Goal: Transaction & Acquisition: Book appointment/travel/reservation

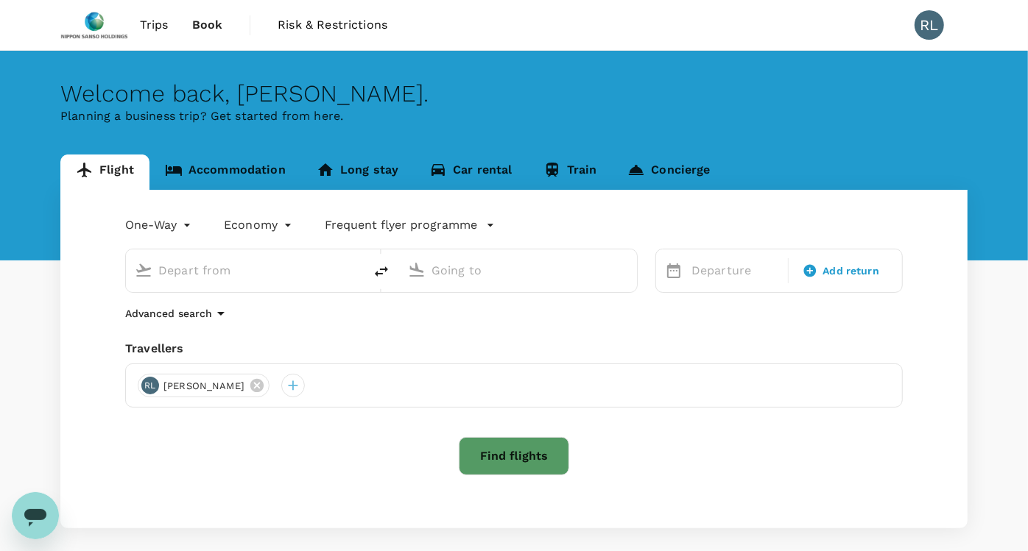
type input "Singapore Changi (SIN)"
click at [482, 272] on input "Kota Kinabalu Intl (BKI)" at bounding box center [518, 270] width 174 height 23
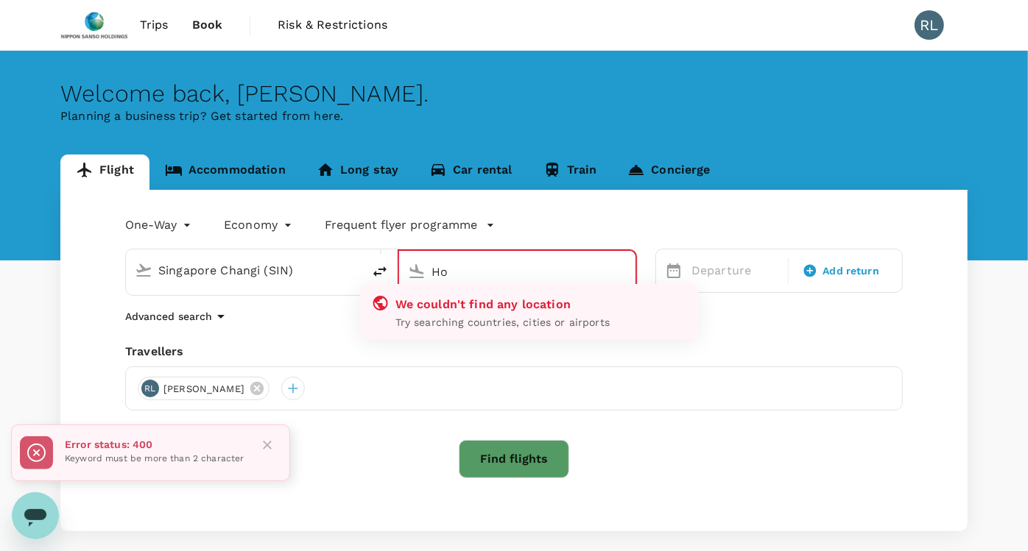
type input "Kota Kinabalu Intl (BKI)"
click at [278, 271] on input "Singapore Changi (SIN)" at bounding box center [244, 270] width 173 height 23
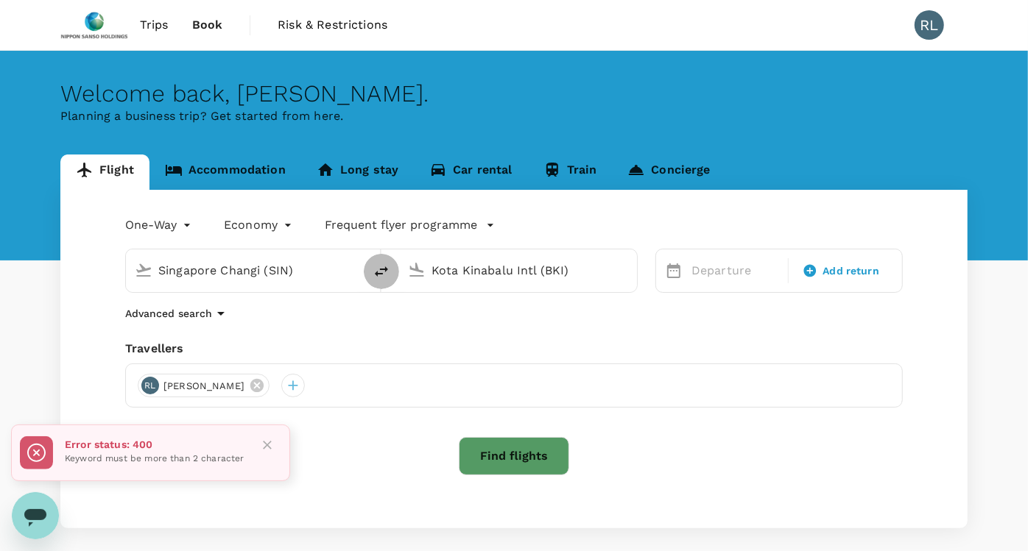
click at [376, 266] on icon "delete" at bounding box center [381, 272] width 18 height 18
type input "Kota Kinabalu Intl (BKI)"
type input "Singapore Changi (SIN)"
click at [328, 269] on input "Kota Kinabalu Intl (BKI)" at bounding box center [245, 270] width 174 height 23
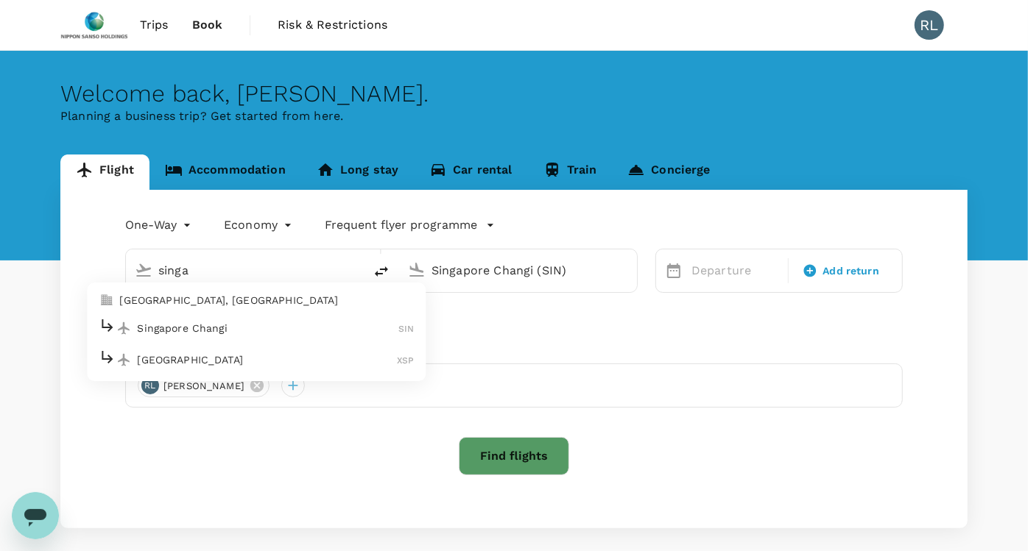
click at [208, 327] on p "Singapore Changi" at bounding box center [267, 328] width 261 height 15
type input "Singapore Changi (SIN)"
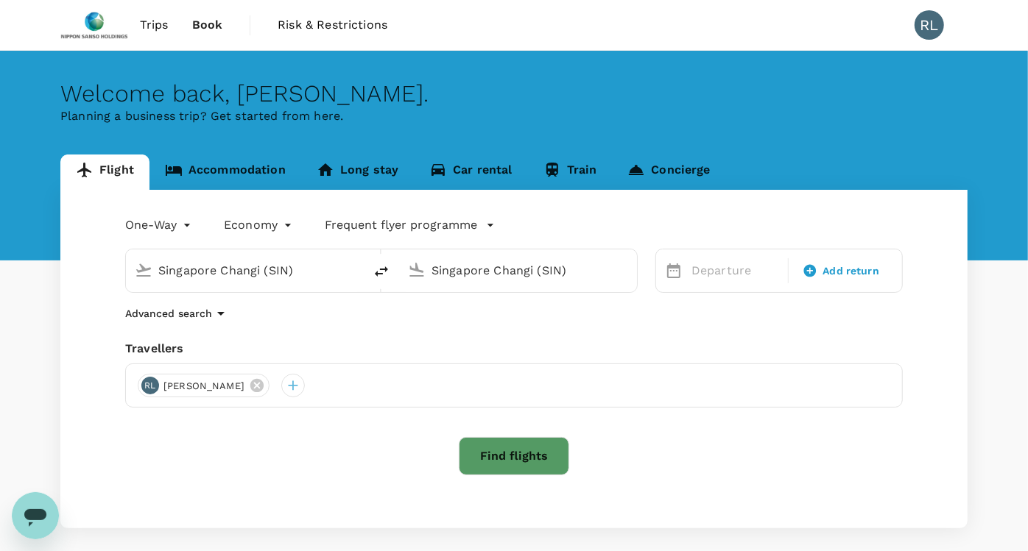
click at [531, 273] on input "Singapore Changi (SIN)" at bounding box center [518, 270] width 174 height 23
click at [509, 304] on p "[GEOGRAPHIC_DATA], [GEOGRAPHIC_DATA]" at bounding box center [539, 301] width 294 height 15
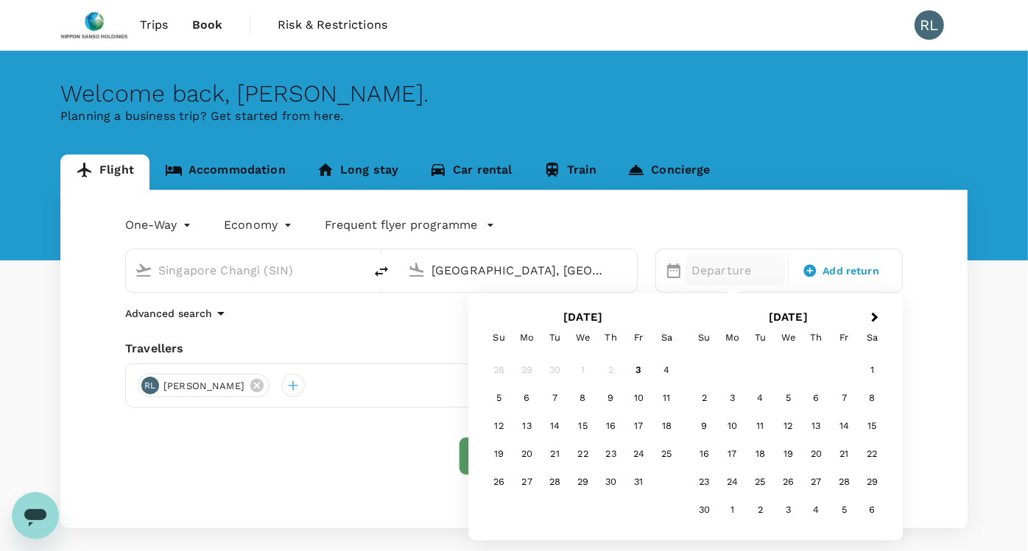
type input "[GEOGRAPHIC_DATA], [GEOGRAPHIC_DATA] (any)"
click at [969, 350] on div "Flight Accommodation Long stay Car rental Train Concierge One-Way oneway Econom…" at bounding box center [514, 342] width 942 height 374
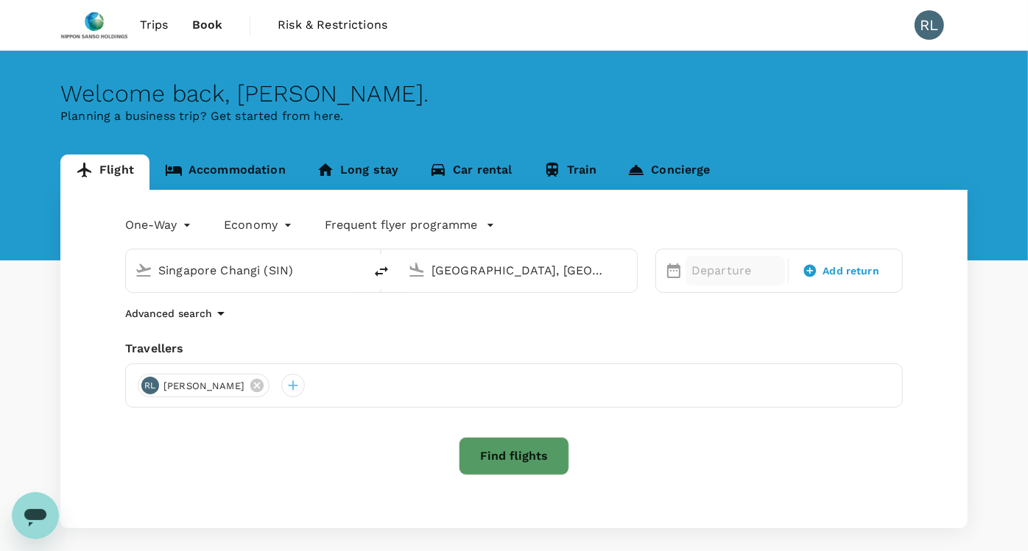
click at [726, 266] on p "Departure" at bounding box center [735, 271] width 88 height 18
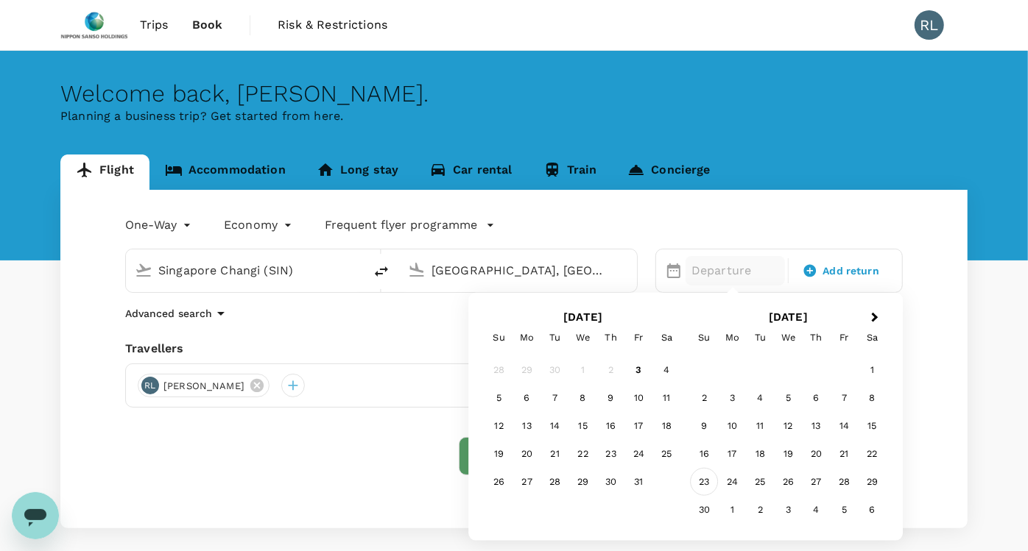
click at [707, 480] on div "23" at bounding box center [704, 482] width 28 height 28
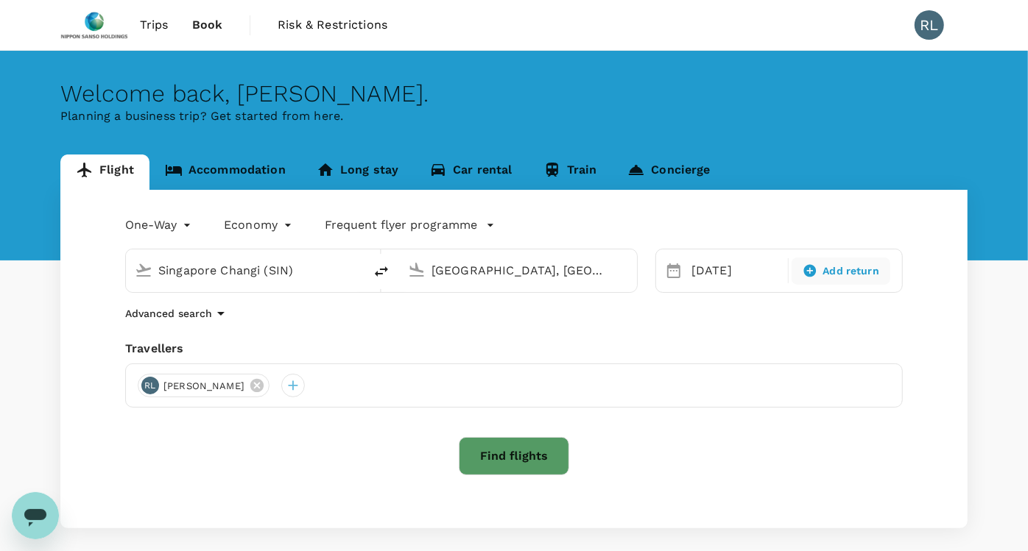
click at [854, 275] on span "Add return" at bounding box center [851, 271] width 57 height 15
type input "roundtrip"
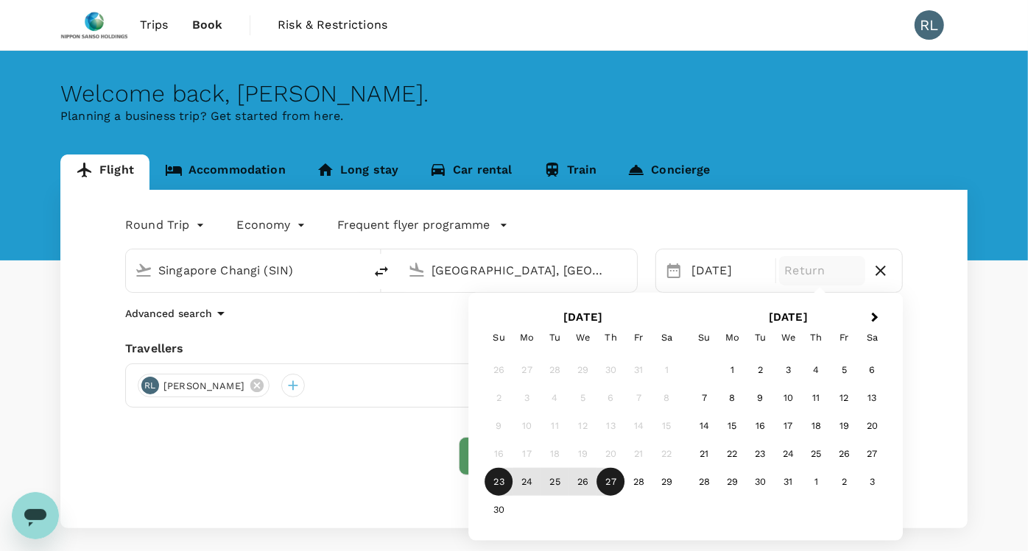
click at [614, 485] on div "27" at bounding box center [611, 482] width 28 height 28
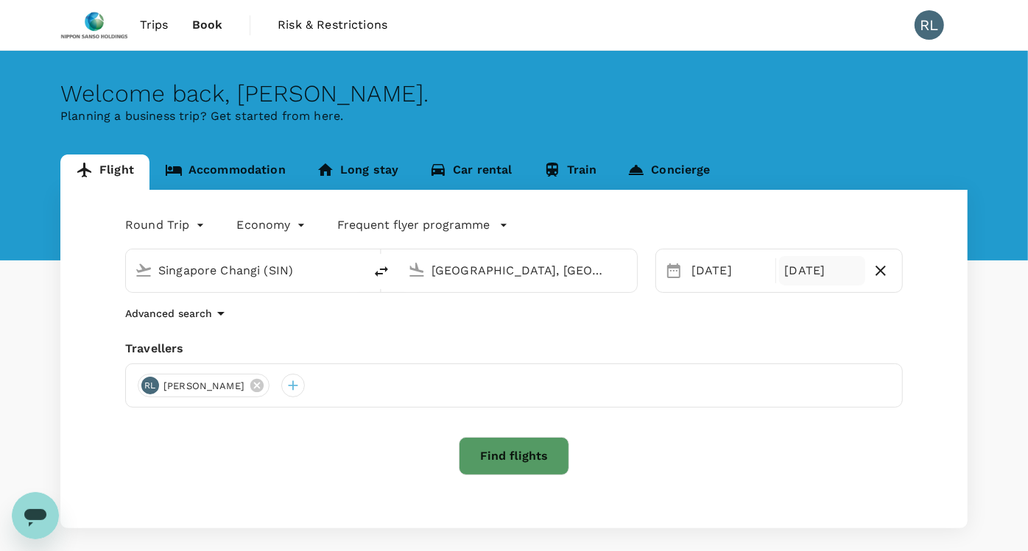
click at [528, 453] on button "Find flights" at bounding box center [514, 456] width 110 height 38
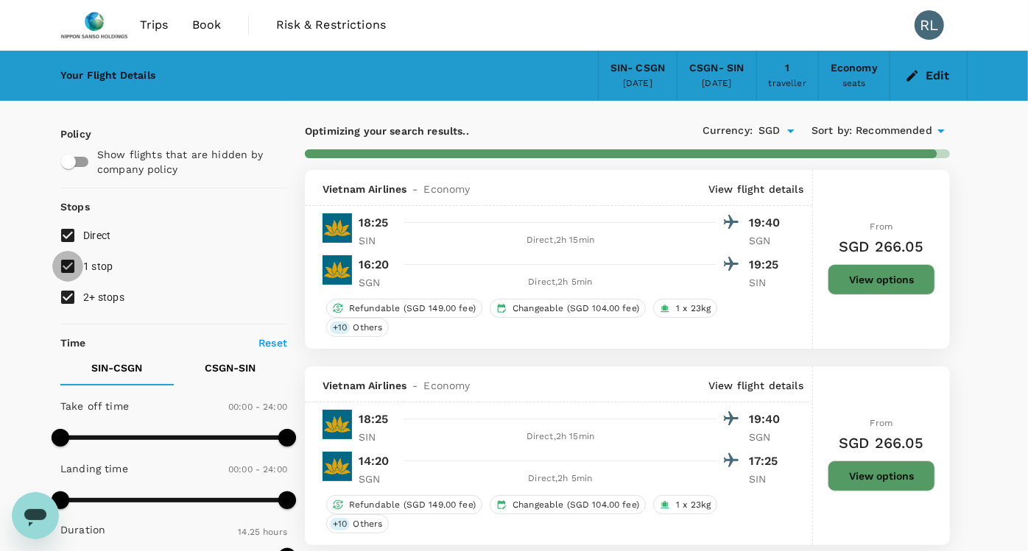
click at [69, 267] on input "1 stop" at bounding box center [67, 266] width 31 height 31
checkbox input "false"
click at [70, 300] on input "2+ stops" at bounding box center [67, 297] width 31 height 31
checkbox input "false"
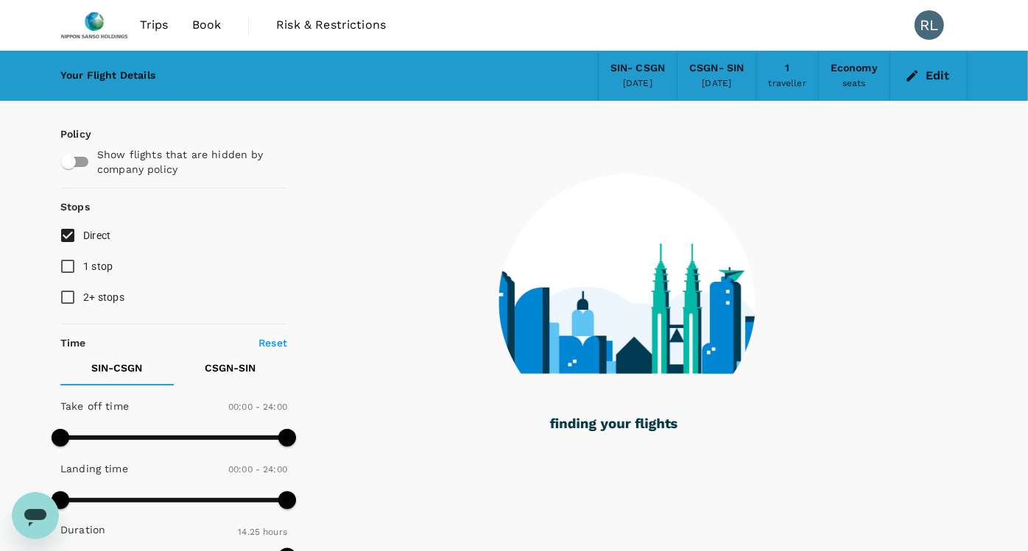
type input "1060"
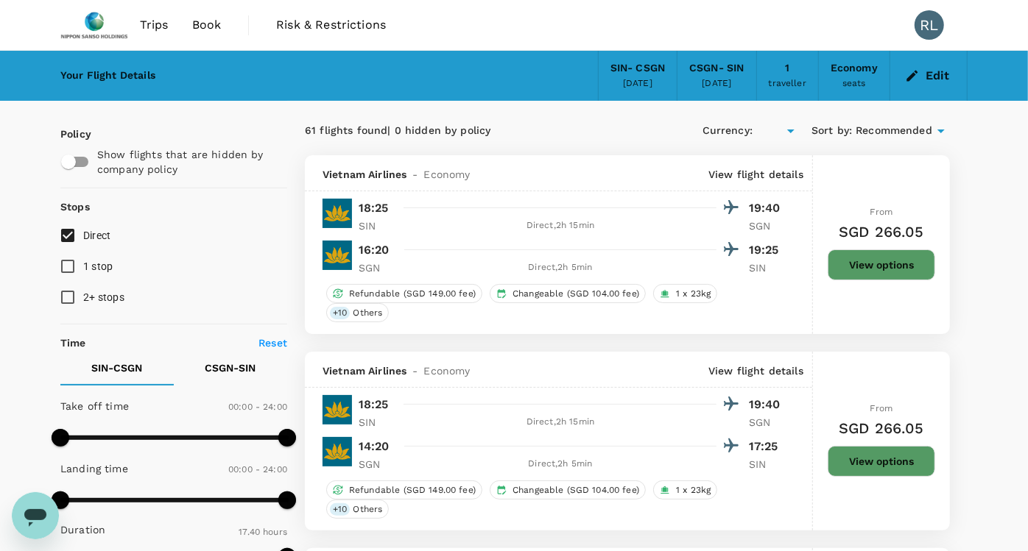
type input "SGD"
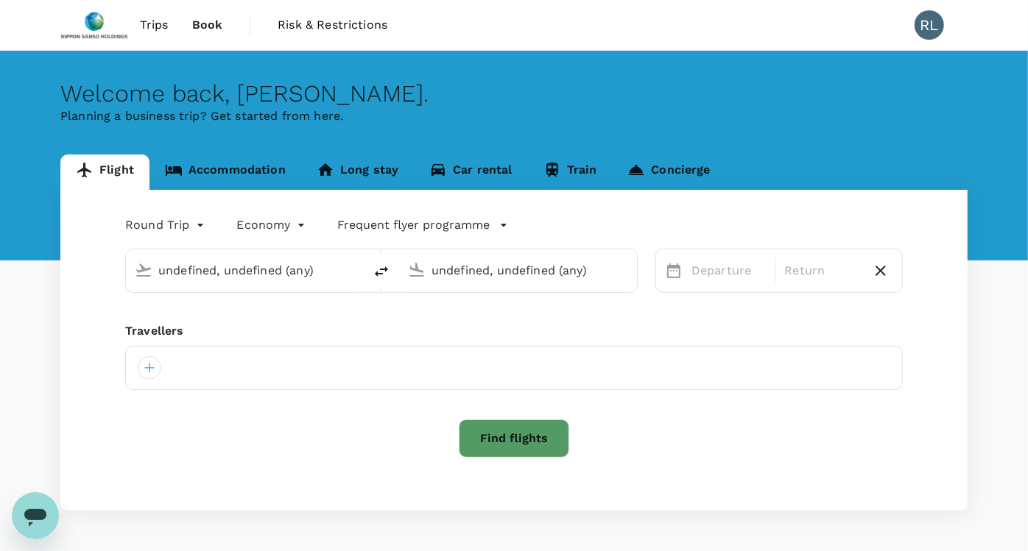
type input "Singapore Changi (SIN)"
type input "[GEOGRAPHIC_DATA], [GEOGRAPHIC_DATA] (any)"
type input "Singapore Changi (SIN)"
type input "[GEOGRAPHIC_DATA], [GEOGRAPHIC_DATA] (any)"
type input "Singapore Changi (SIN)"
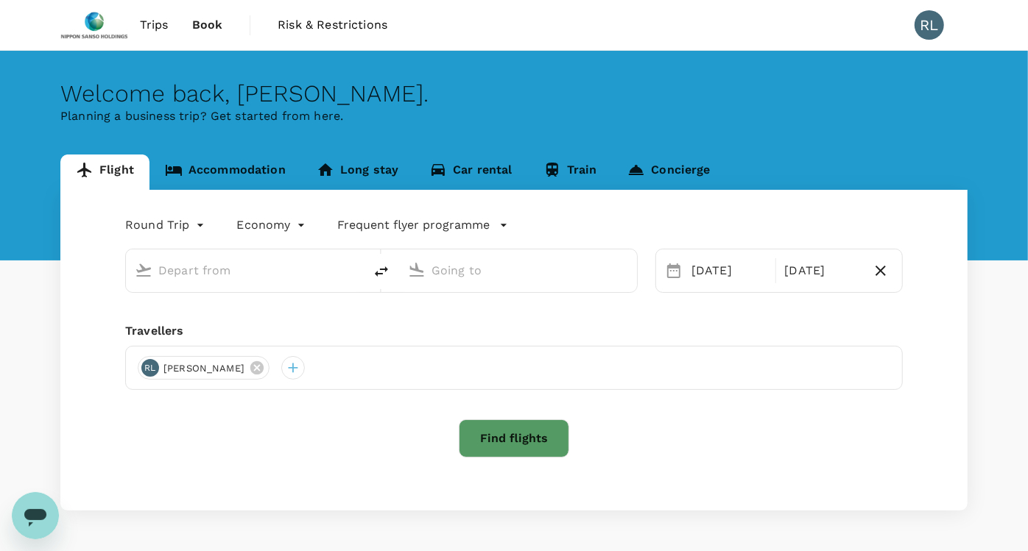
type input "[GEOGRAPHIC_DATA], [GEOGRAPHIC_DATA] (any)"
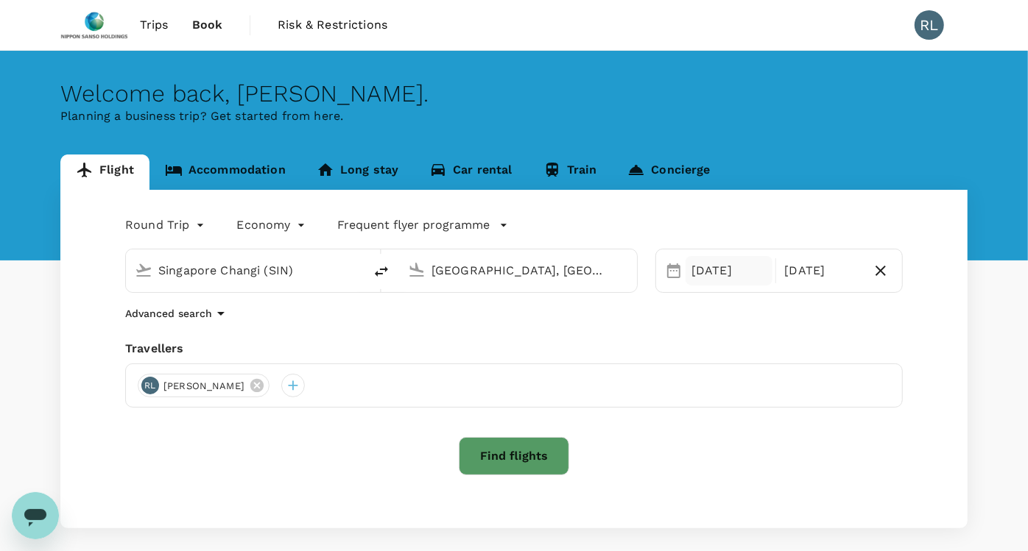
click at [729, 271] on div "[DATE]" at bounding box center [728, 270] width 87 height 29
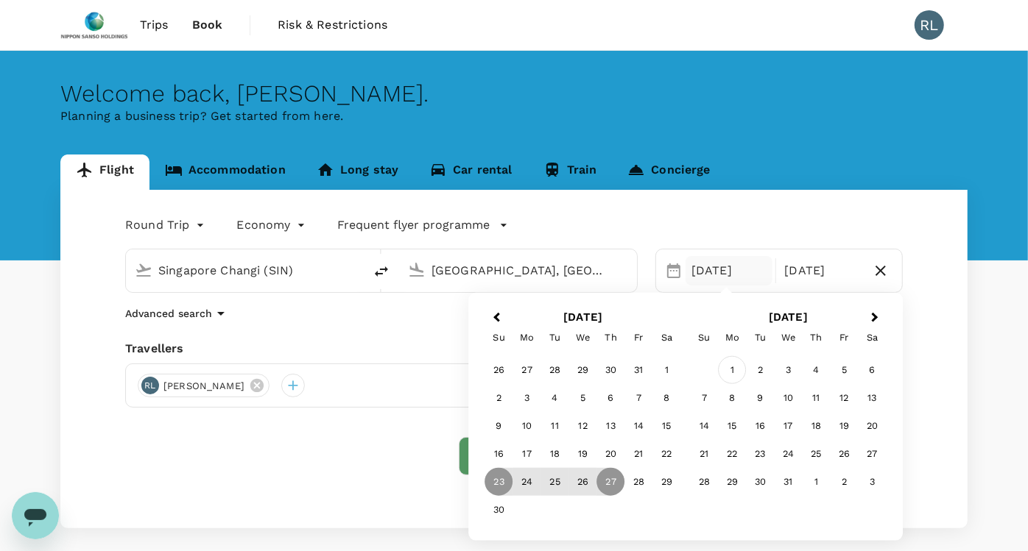
click at [734, 363] on div "1" at bounding box center [732, 370] width 28 height 28
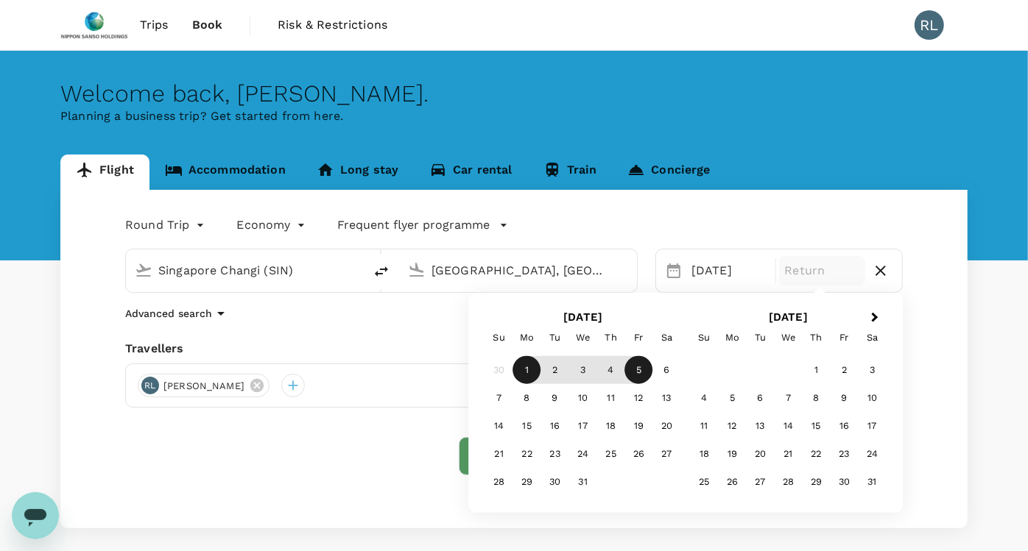
click at [632, 366] on div "5" at bounding box center [639, 370] width 28 height 28
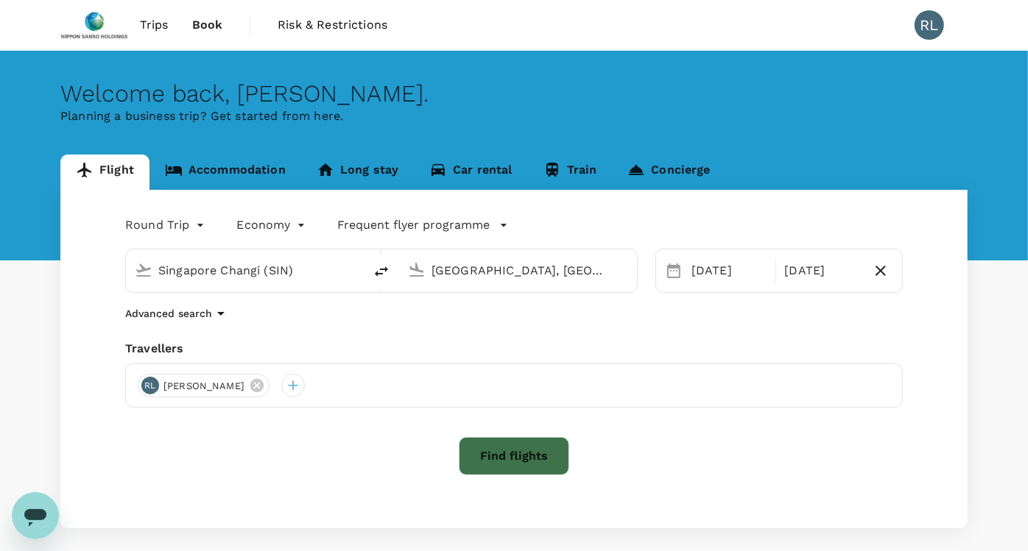
click at [531, 460] on button "Find flights" at bounding box center [514, 456] width 110 height 38
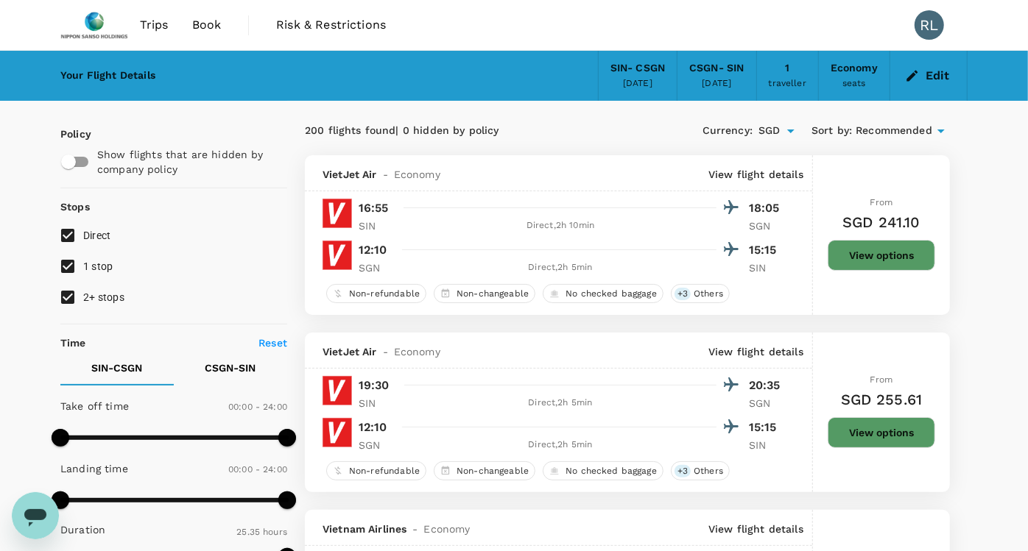
type input "1535"
click at [71, 261] on input "1 stop" at bounding box center [67, 266] width 31 height 31
checkbox input "false"
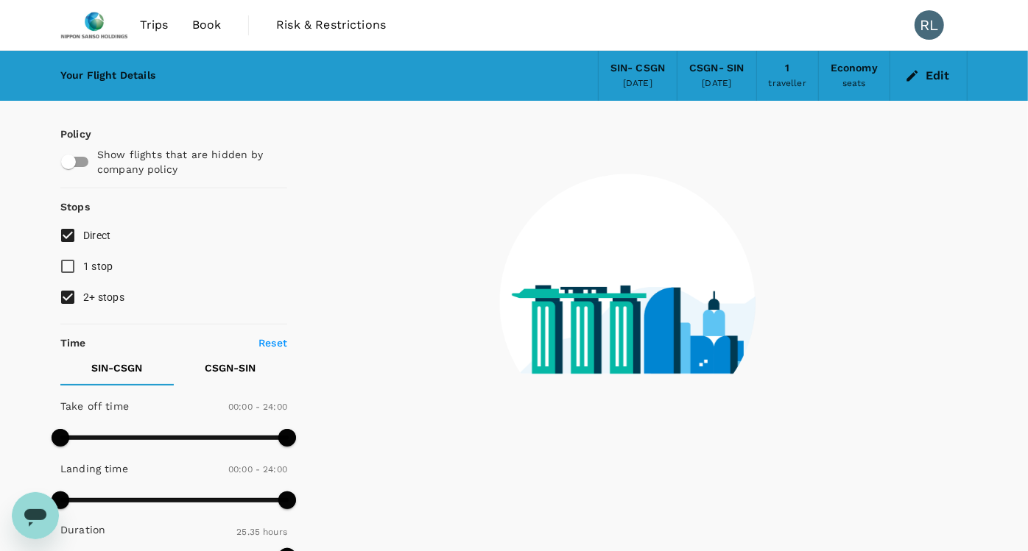
click at [70, 297] on input "2+ stops" at bounding box center [67, 297] width 31 height 31
checkbox input "false"
